Goal: Navigation & Orientation: Find specific page/section

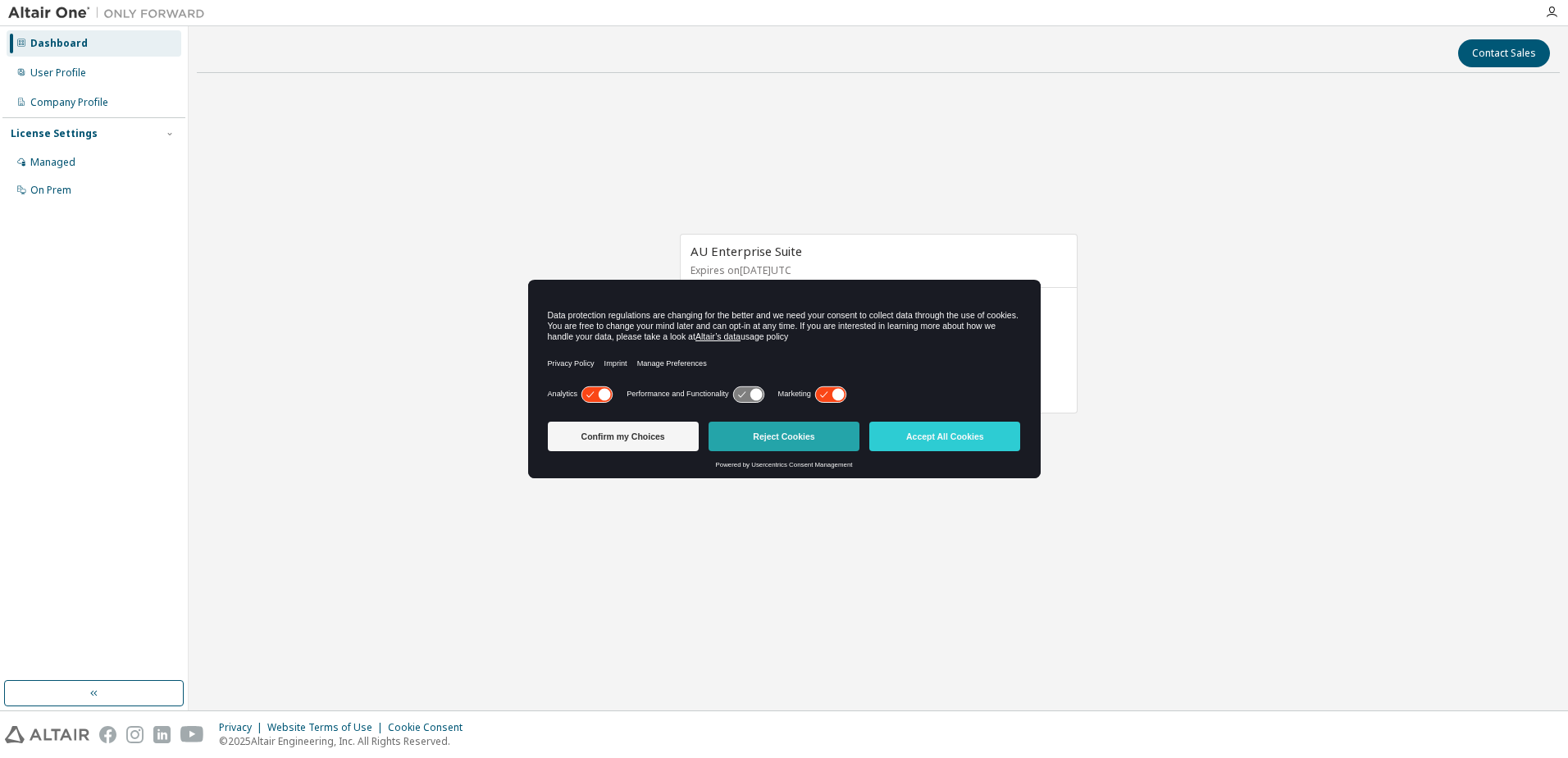
click at [782, 437] on button "Reject Cookies" at bounding box center [784, 436] width 151 height 29
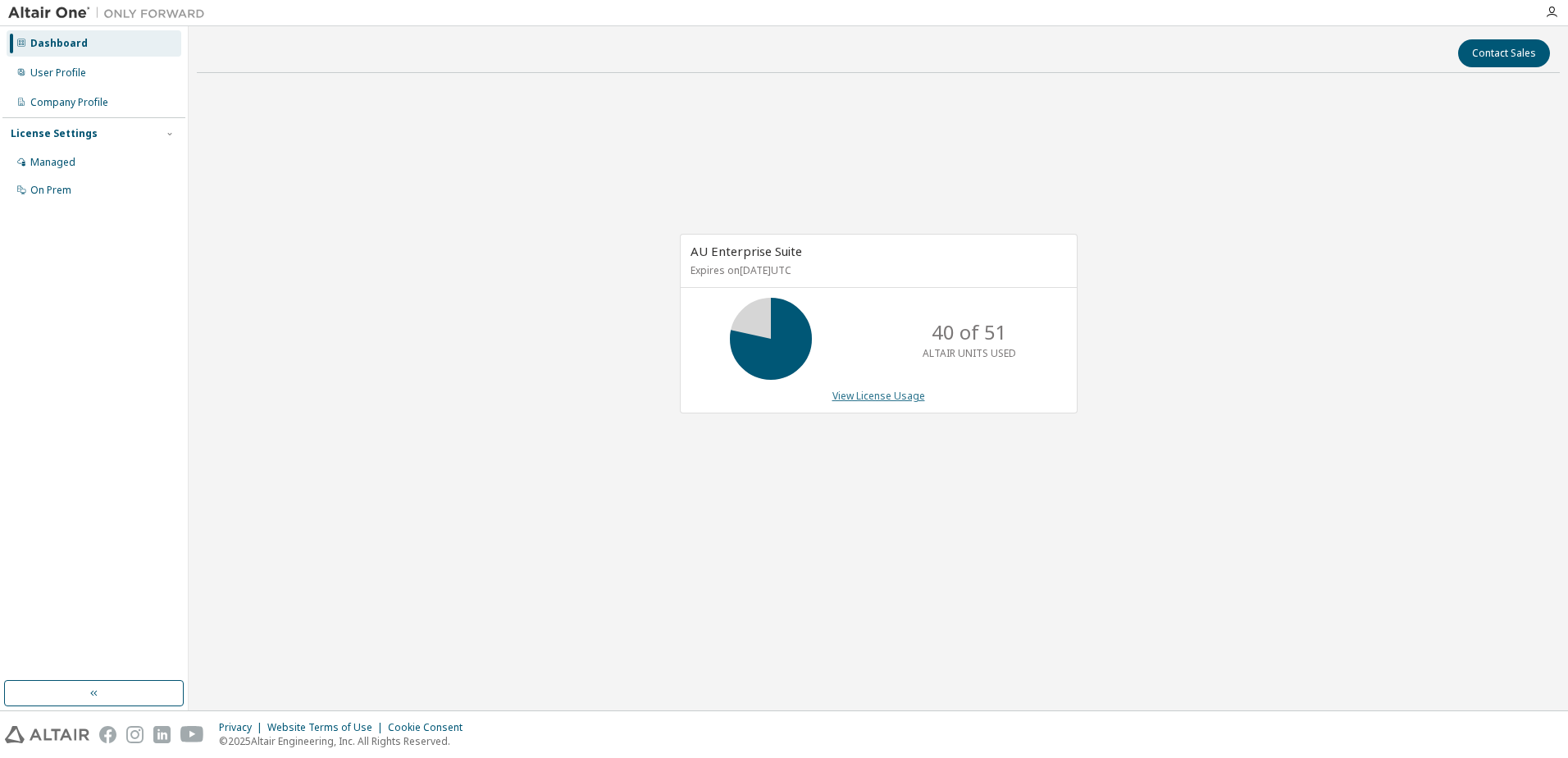
click at [903, 394] on link "View License Usage" at bounding box center [878, 396] width 92 height 14
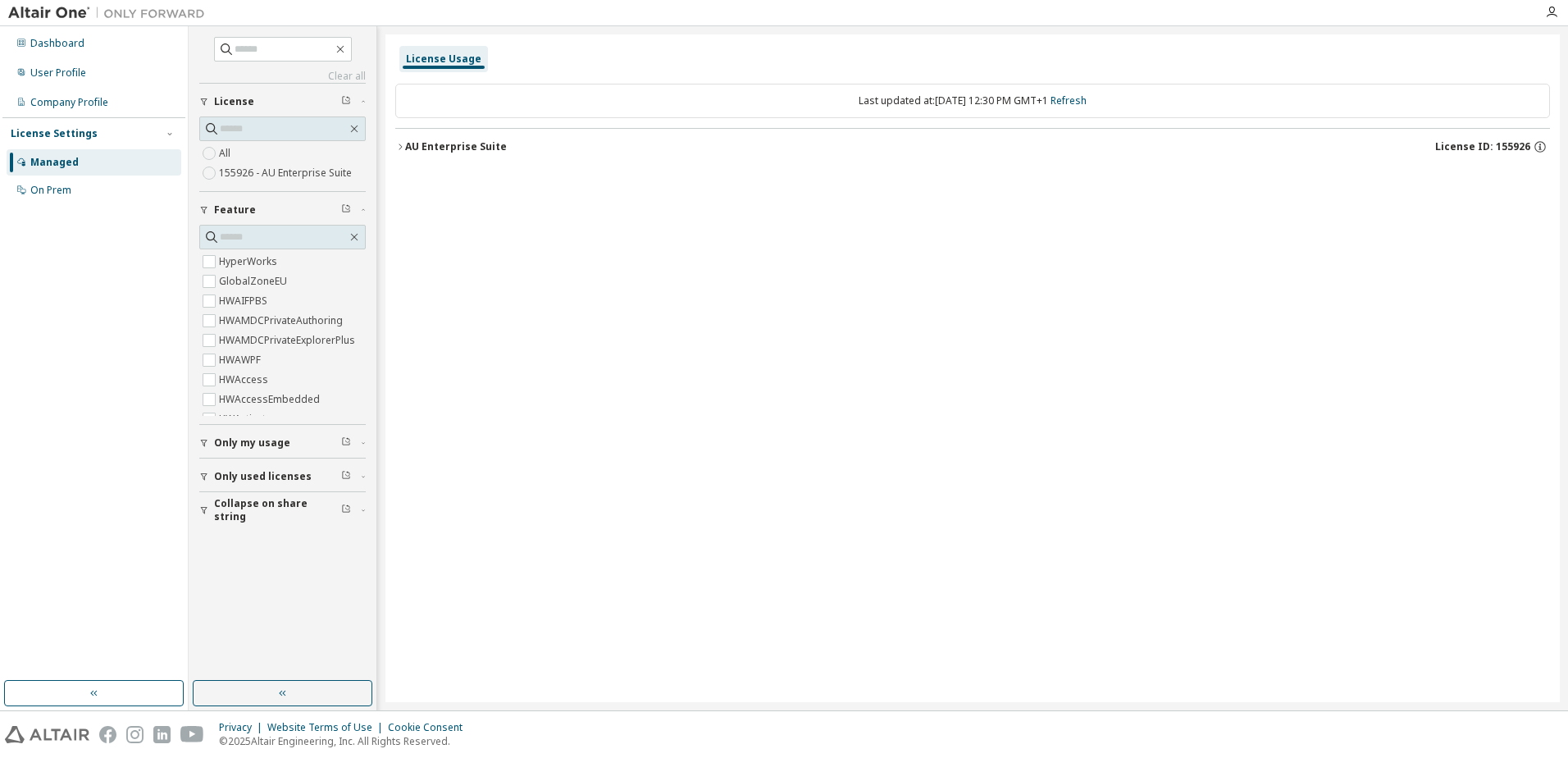
click at [1489, 145] on span "License ID: 155926" at bounding box center [1483, 146] width 95 height 13
click at [60, 47] on div "Dashboard" at bounding box center [57, 43] width 54 height 13
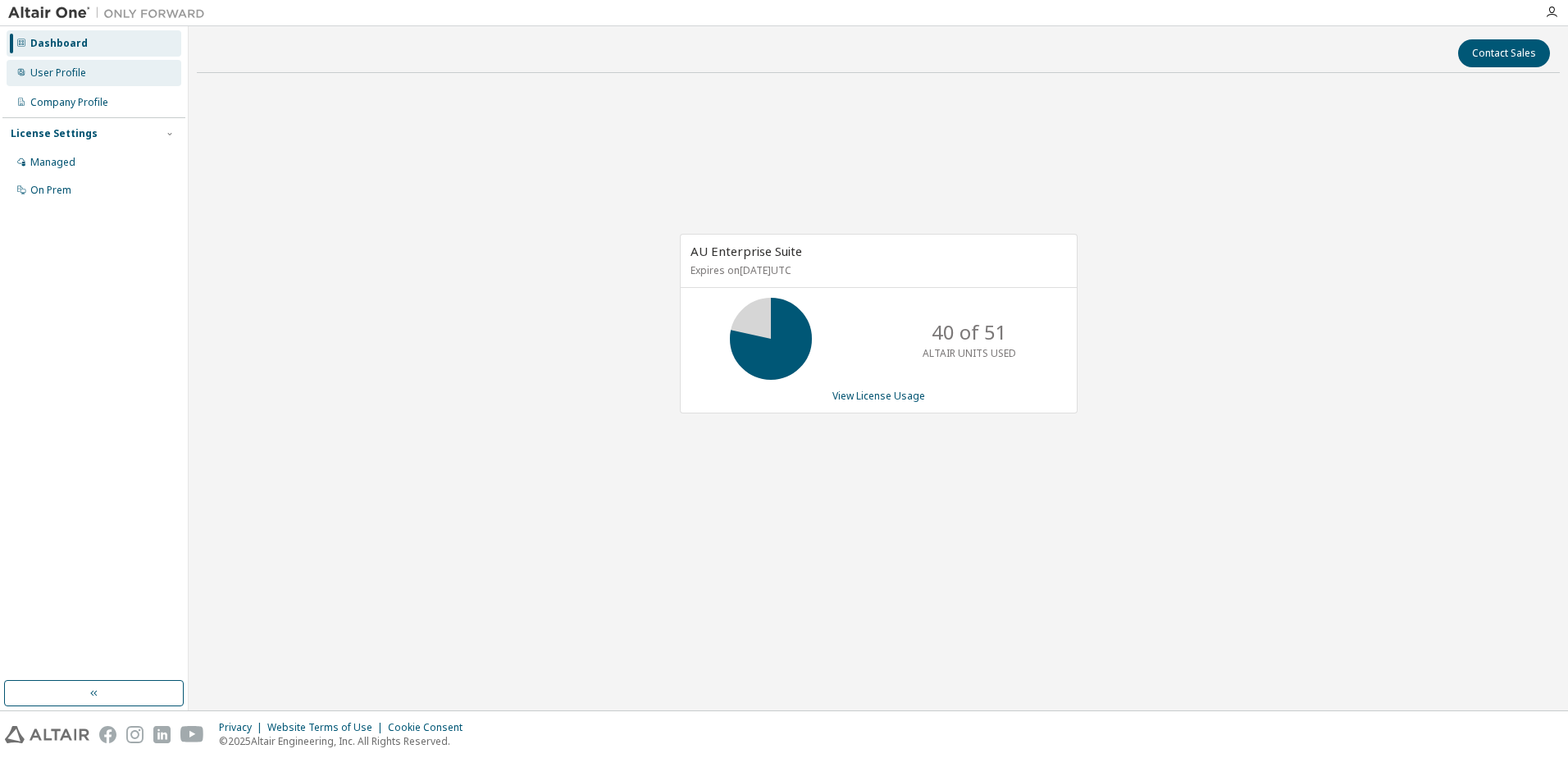
click at [65, 77] on div "User Profile" at bounding box center [57, 72] width 55 height 13
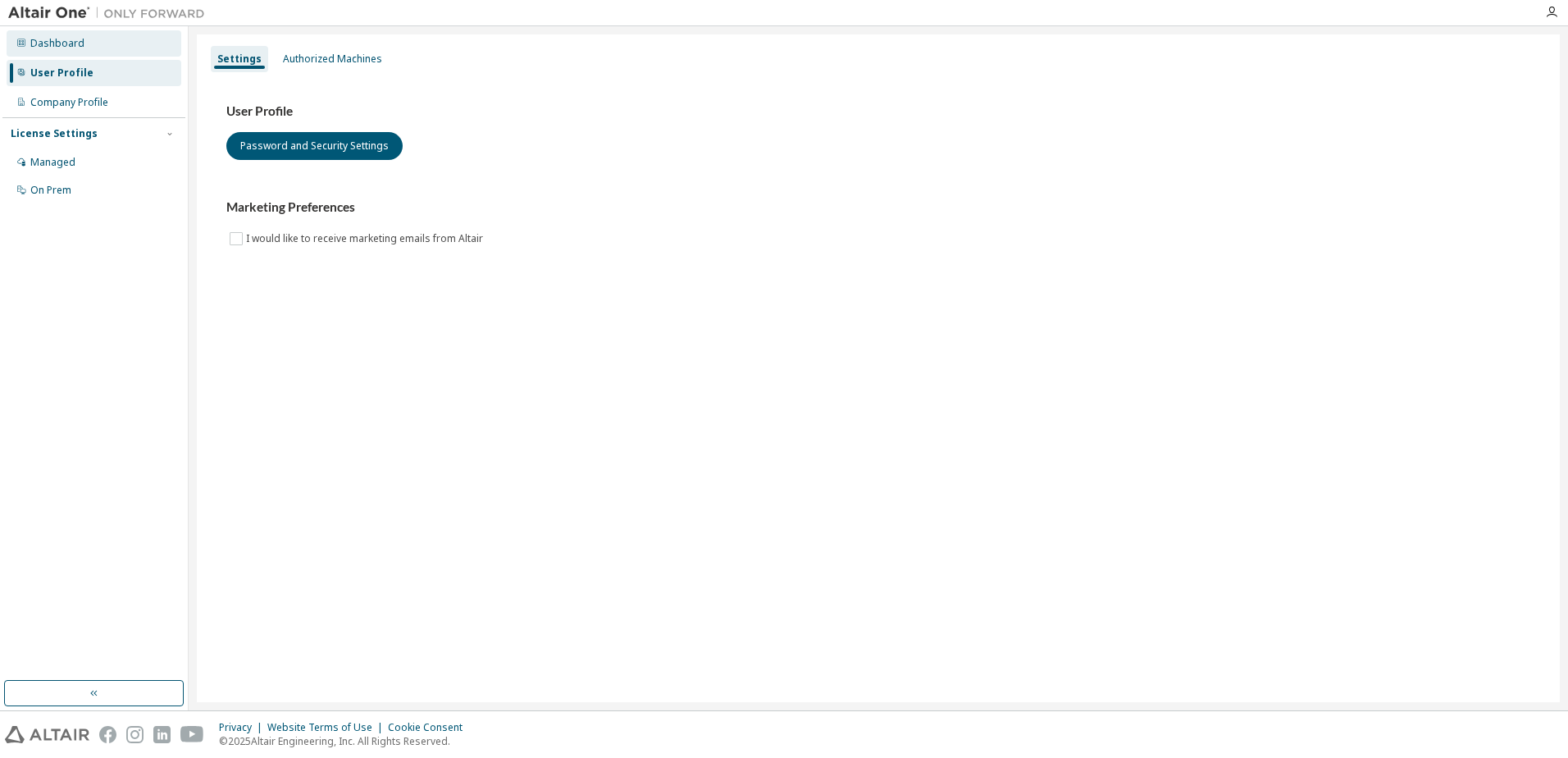
click at [70, 50] on div "Dashboard" at bounding box center [94, 43] width 175 height 26
